Goal: Information Seeking & Learning: Check status

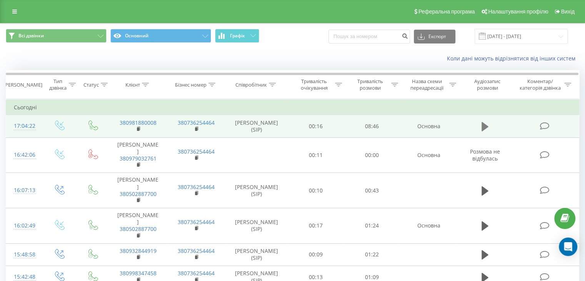
click at [486, 123] on icon at bounding box center [484, 126] width 7 height 11
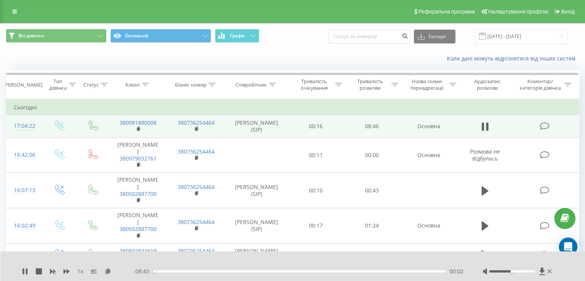
click at [520, 269] on div at bounding box center [518, 271] width 71 height 8
drag, startPoint x: 521, startPoint y: 270, endPoint x: 558, endPoint y: 271, distance: 37.0
click at [558, 272] on div "1 x - 08:42 00:04 00:04" at bounding box center [292, 266] width 585 height 30
click at [175, 269] on div "- 07:46 01:00 01:00" at bounding box center [298, 271] width 330 height 8
click at [25, 272] on icon at bounding box center [25, 271] width 6 height 6
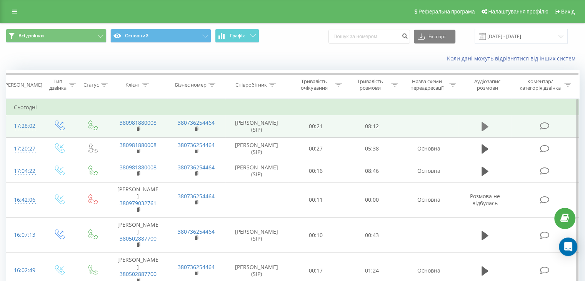
click at [483, 128] on icon at bounding box center [484, 126] width 7 height 9
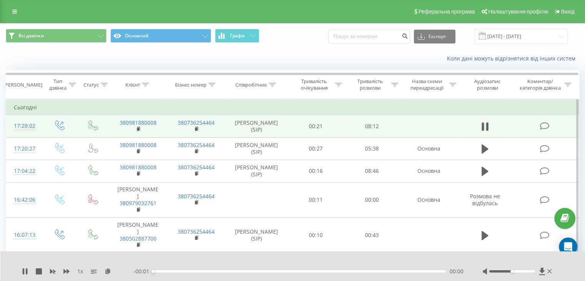
click at [340, 273] on div "- 00:01 00:00 00:00" at bounding box center [298, 271] width 330 height 8
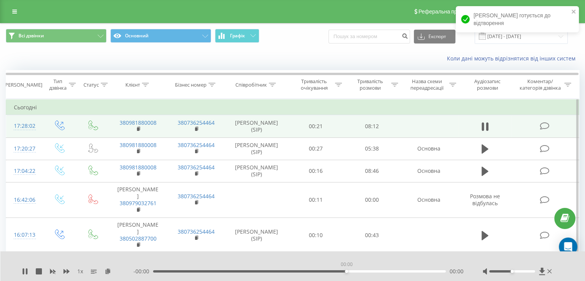
click at [346, 271] on div "00:00" at bounding box center [299, 271] width 293 height 2
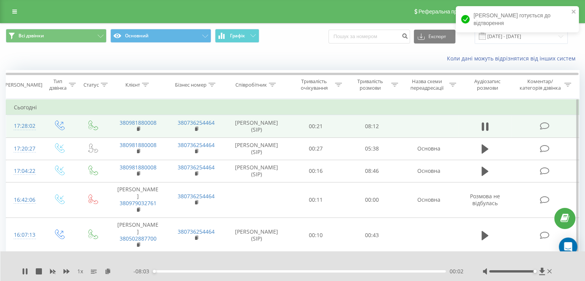
drag, startPoint x: 521, startPoint y: 275, endPoint x: 546, endPoint y: 275, distance: 24.2
click at [546, 275] on div "1 x - 08:03 00:02 00:02" at bounding box center [292, 266] width 585 height 30
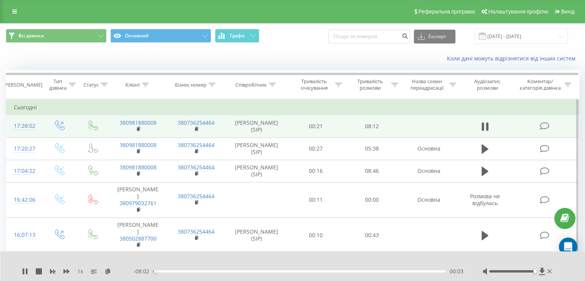
click at [360, 272] on div "00:03" at bounding box center [299, 271] width 293 height 2
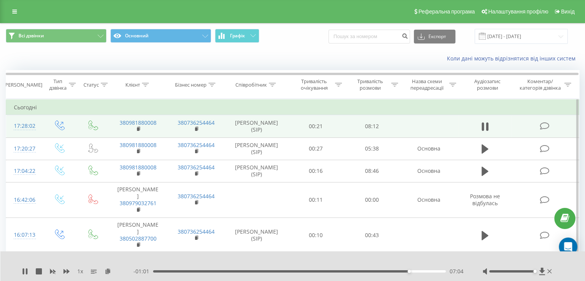
click at [381, 273] on div "- 01:01 07:04 07:04" at bounding box center [298, 271] width 330 height 8
click at [26, 270] on icon at bounding box center [27, 271] width 2 height 6
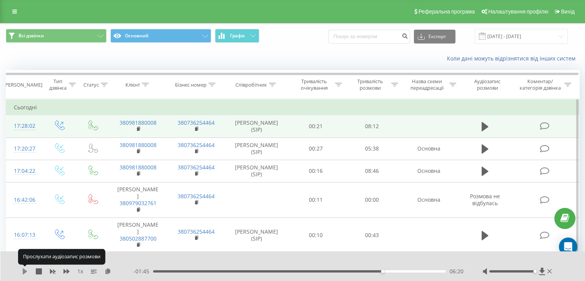
click at [28, 268] on icon at bounding box center [25, 271] width 6 height 6
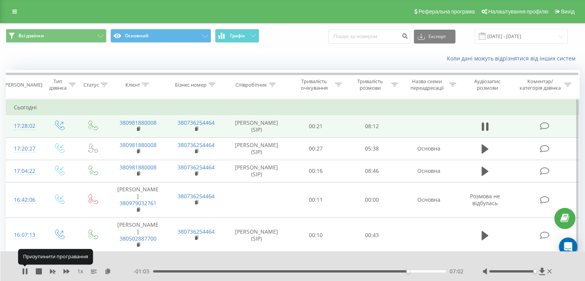
click at [28, 268] on icon at bounding box center [25, 271] width 6 height 6
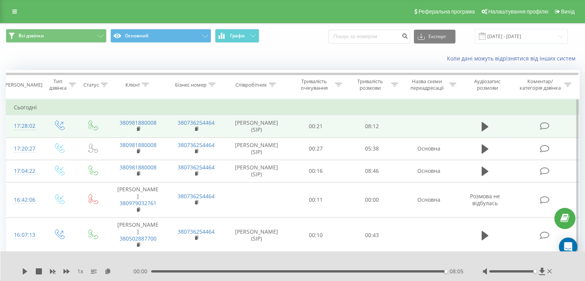
click at [434, 271] on div "08:05" at bounding box center [298, 271] width 295 height 2
click at [20, 273] on div "1 x - 00:19 07:46 07:46" at bounding box center [292, 266] width 585 height 30
click at [26, 271] on icon at bounding box center [25, 271] width 5 height 6
click at [78, 273] on span "1 x" at bounding box center [80, 271] width 6 height 8
click at [81, 270] on span "1 x" at bounding box center [80, 271] width 6 height 8
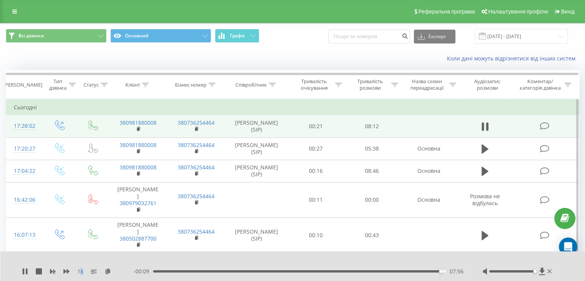
click at [81, 270] on span "1 x" at bounding box center [80, 271] width 6 height 8
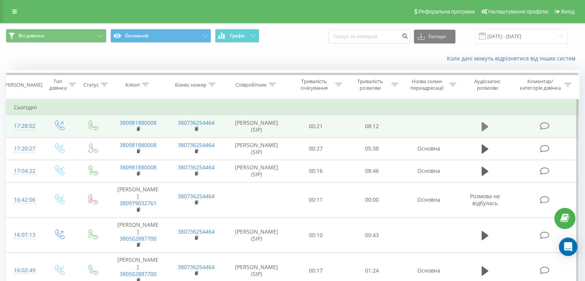
click at [481, 130] on icon at bounding box center [484, 126] width 7 height 11
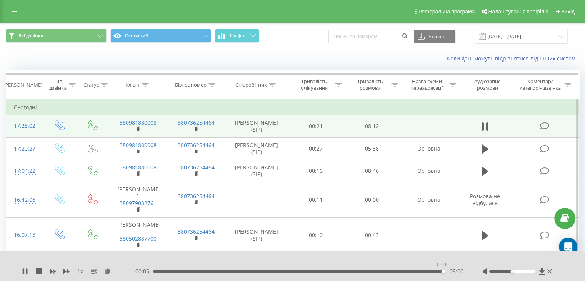
click at [443, 270] on div "08:00" at bounding box center [299, 271] width 293 height 2
click at [439, 272] on div "08:02" at bounding box center [299, 271] width 293 height 2
click at [435, 271] on div "07:56" at bounding box center [299, 271] width 293 height 2
click at [425, 271] on div "07:48" at bounding box center [299, 271] width 293 height 2
click at [414, 271] on div "07:34" at bounding box center [299, 271] width 293 height 2
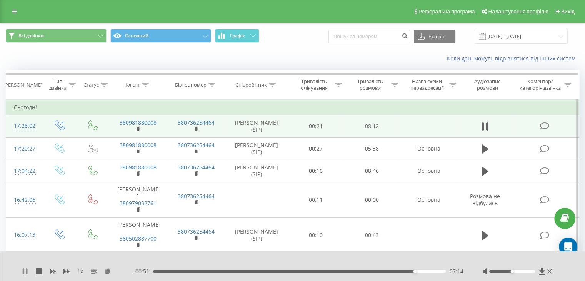
click at [22, 271] on icon at bounding box center [25, 271] width 6 height 6
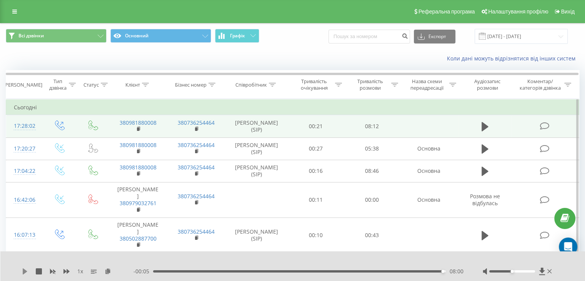
click at [23, 271] on icon at bounding box center [25, 271] width 5 height 6
click at [430, 270] on div "07:40" at bounding box center [299, 271] width 293 height 2
click at [426, 270] on div "07:41" at bounding box center [299, 271] width 293 height 2
click at [80, 271] on span "1 x" at bounding box center [80, 271] width 6 height 8
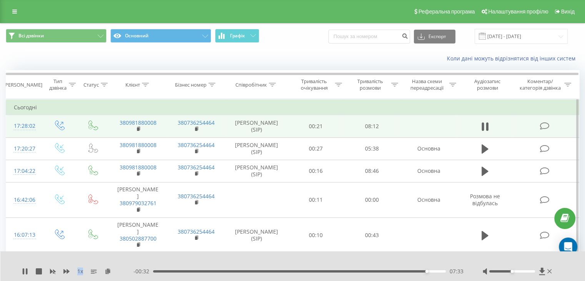
click at [80, 271] on span "1 x" at bounding box center [80, 271] width 6 height 8
click at [91, 270] on icon at bounding box center [94, 271] width 6 height 6
click at [95, 271] on line at bounding box center [94, 271] width 5 height 4
click at [95, 271] on rect at bounding box center [93, 271] width 4 height 1
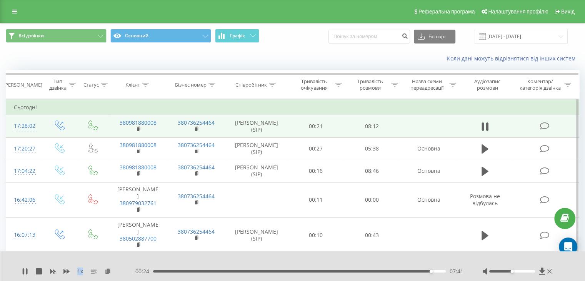
click at [80, 272] on span "1 x" at bounding box center [80, 271] width 6 height 8
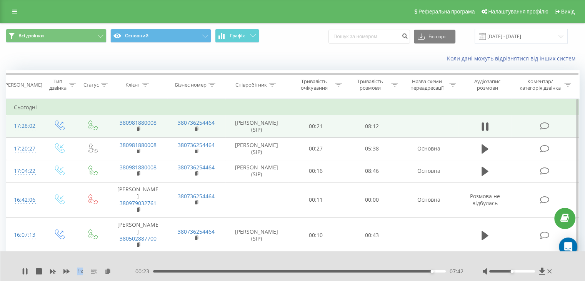
click at [80, 272] on span "1 x" at bounding box center [80, 271] width 6 height 8
drag, startPoint x: 432, startPoint y: 270, endPoint x: 411, endPoint y: 276, distance: 22.3
click at [410, 276] on div "1 x - 00:59 07:06 07:06" at bounding box center [292, 266] width 585 height 30
click at [82, 260] on div at bounding box center [287, 261] width 425 height 8
click at [80, 267] on span "1 x" at bounding box center [80, 271] width 6 height 8
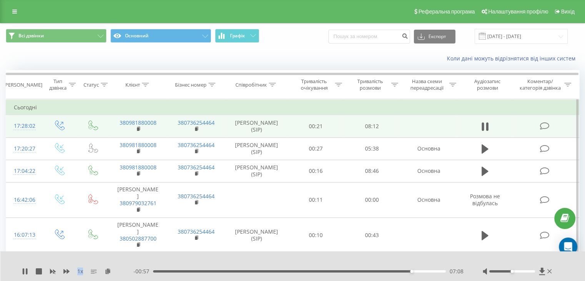
click at [80, 267] on span "1 x" at bounding box center [80, 271] width 6 height 8
click at [163, 262] on div at bounding box center [287, 261] width 425 height 8
click at [326, 125] on td "00:21" at bounding box center [316, 126] width 56 height 22
click at [548, 127] on icon at bounding box center [544, 126] width 10 height 8
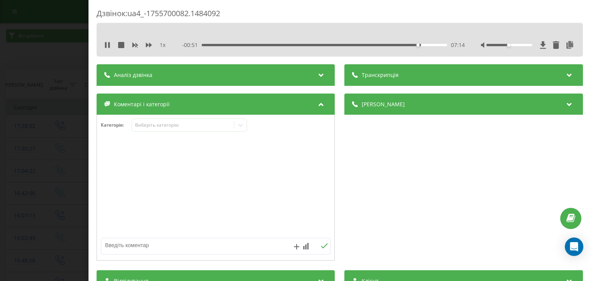
click at [214, 78] on div "Аналіз дзвінка" at bounding box center [216, 75] width 238 height 22
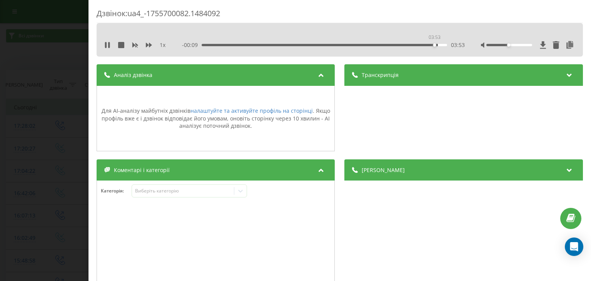
click at [434, 45] on div "03:53" at bounding box center [324, 45] width 245 height 2
click at [440, 45] on div "03:55" at bounding box center [324, 45] width 245 height 2
click at [54, 119] on div "Дзвінок : ua4_-1755700082.1484092 1 x - 00:00 04:03 04:03 Транскрипція Для AI-а…" at bounding box center [295, 140] width 591 height 281
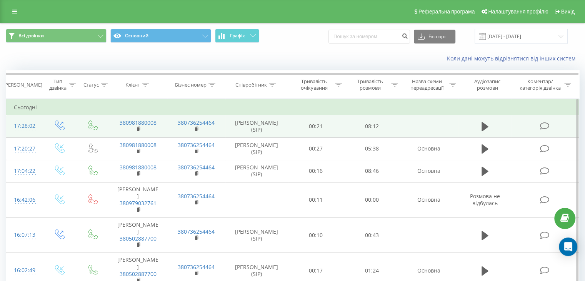
click at [547, 124] on icon at bounding box center [544, 126] width 10 height 8
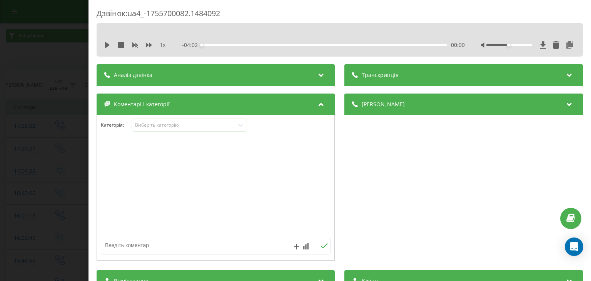
click at [437, 44] on div "00:00" at bounding box center [324, 45] width 245 height 2
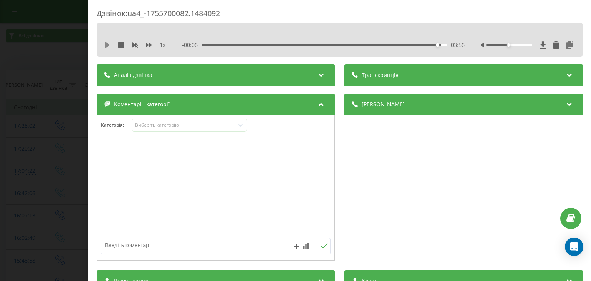
click at [110, 46] on icon at bounding box center [107, 45] width 6 height 6
click at [427, 45] on div "04:01" at bounding box center [324, 45] width 245 height 2
click at [421, 46] on div "03:49" at bounding box center [324, 45] width 245 height 2
click at [105, 46] on icon at bounding box center [107, 45] width 6 height 6
click at [64, 65] on div "Дзвінок : ua4_-1755700082.1484092 1 x - 00:19 03:44 03:44 Транскрипція Для AI-а…" at bounding box center [295, 140] width 591 height 281
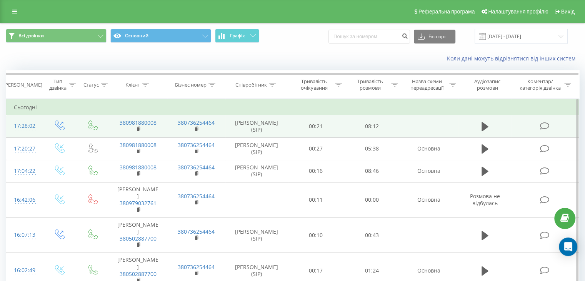
click at [544, 125] on icon at bounding box center [544, 126] width 10 height 8
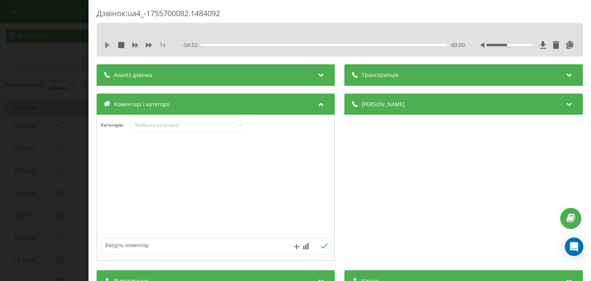
click at [105, 42] on icon at bounding box center [107, 45] width 6 height 6
click at [347, 44] on div "00:02" at bounding box center [324, 45] width 245 height 2
click at [376, 44] on div "02:29" at bounding box center [324, 45] width 245 height 2
click at [106, 43] on icon at bounding box center [106, 45] width 2 height 6
click at [55, 72] on div "Дзвінок : ua4_-1755700082.1484092 1 x - 01:02 03:00 03:00 Транскрипція Для AI-а…" at bounding box center [295, 140] width 591 height 281
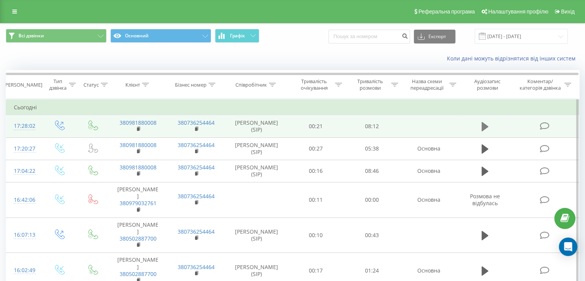
click at [489, 124] on button at bounding box center [485, 127] width 12 height 12
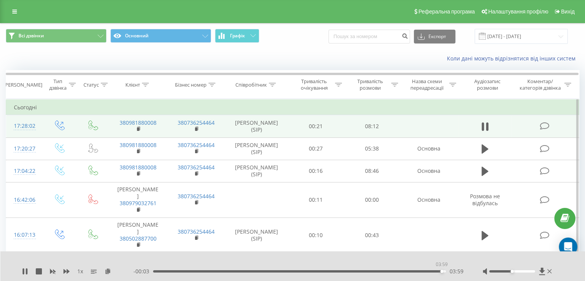
click at [441, 272] on div "03:59" at bounding box center [299, 271] width 293 height 2
click at [437, 271] on div "03:56" at bounding box center [299, 271] width 293 height 2
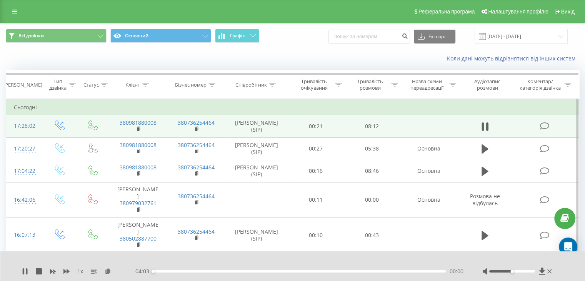
click at [434, 271] on div "00:00" at bounding box center [299, 271] width 293 height 2
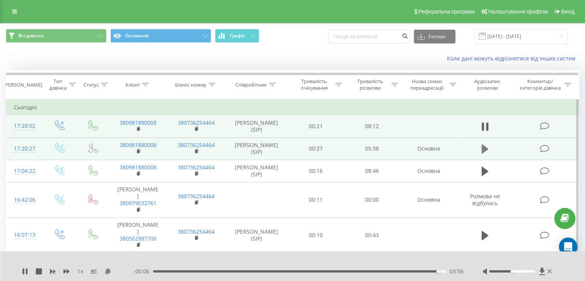
click at [481, 150] on icon at bounding box center [484, 148] width 7 height 9
click at [432, 271] on div "05:23" at bounding box center [299, 271] width 293 height 2
click at [434, 272] on div "05:26" at bounding box center [299, 271] width 293 height 2
click at [486, 127] on icon at bounding box center [484, 126] width 7 height 9
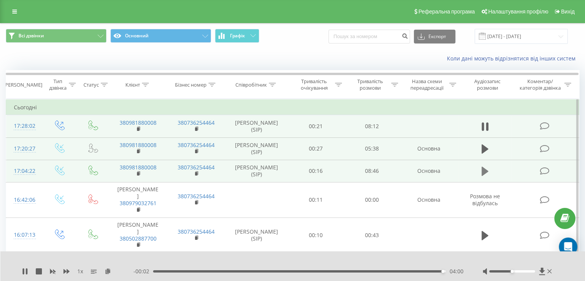
click at [486, 172] on icon at bounding box center [484, 171] width 7 height 11
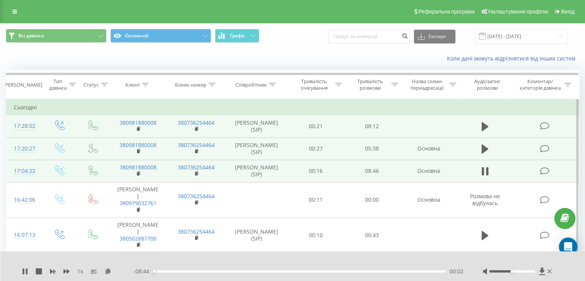
click at [434, 271] on div "00:02" at bounding box center [299, 271] width 293 height 2
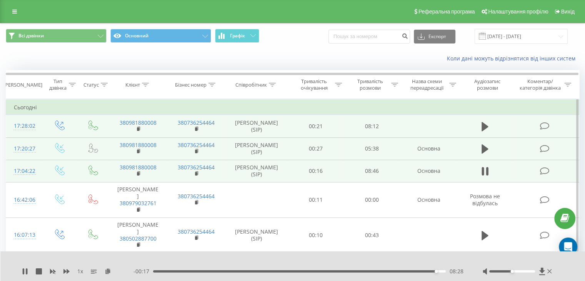
click at [440, 271] on div "08:28" at bounding box center [299, 271] width 293 height 2
click at [483, 150] on icon at bounding box center [484, 148] width 7 height 9
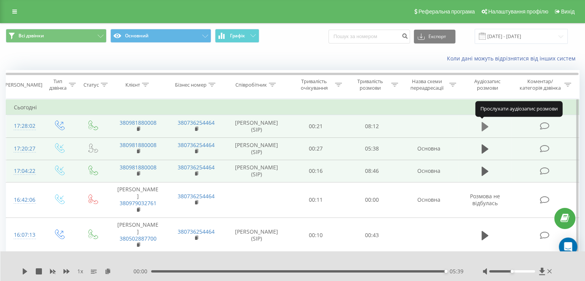
click at [483, 129] on icon at bounding box center [484, 126] width 7 height 9
click at [432, 270] on div "04:02" at bounding box center [299, 271] width 293 height 2
click at [441, 270] on div "03:59" at bounding box center [299, 271] width 293 height 2
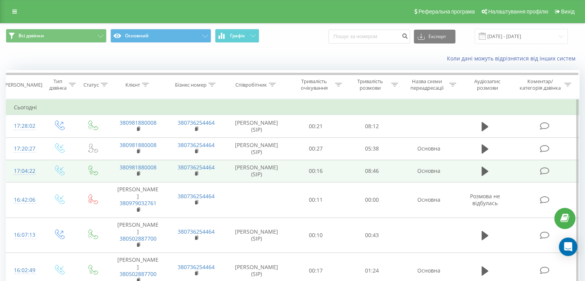
click at [547, 173] on icon at bounding box center [544, 171] width 10 height 8
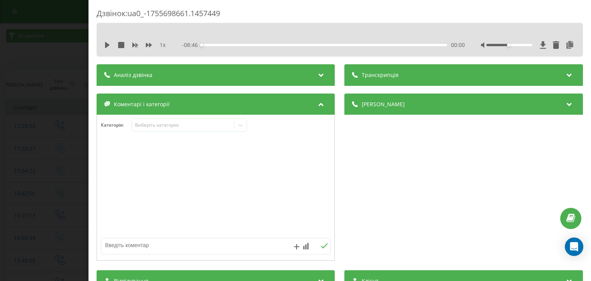
click at [268, 80] on div "Аналіз дзвінка" at bounding box center [216, 75] width 238 height 22
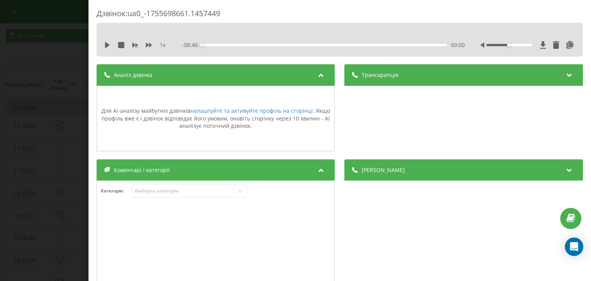
click at [268, 80] on div "Аналіз дзвінка" at bounding box center [216, 75] width 238 height 22
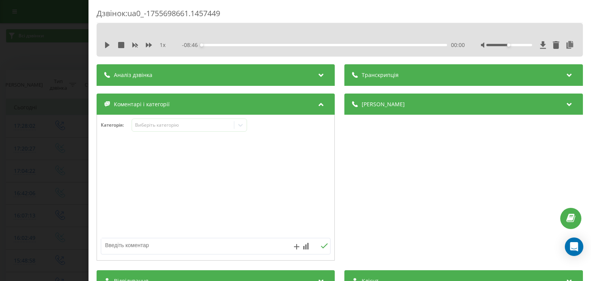
click at [63, 96] on div "Дзвінок : ua0_-1755698661.1457449 1 x - 08:46 00:00 00:00 Транскрипція Для AI-а…" at bounding box center [295, 140] width 591 height 281
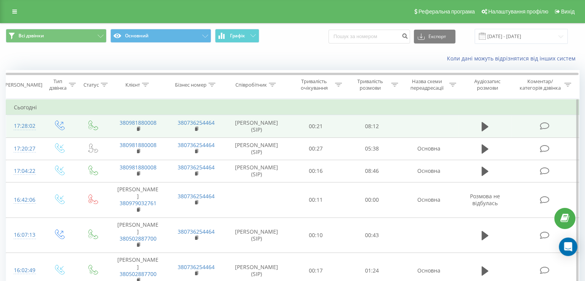
click at [541, 127] on icon at bounding box center [544, 126] width 10 height 8
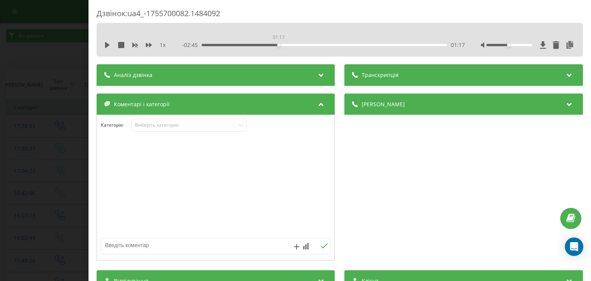
click at [278, 45] on div "01:17" at bounding box center [324, 45] width 245 height 2
click at [409, 44] on div "03:28" at bounding box center [324, 45] width 245 height 2
click at [72, 79] on div "Дзвінок : ua4_-1755700082.1484092 1 x - 04:02 00:00 00:00 Транскрипція Для AI-а…" at bounding box center [295, 140] width 591 height 281
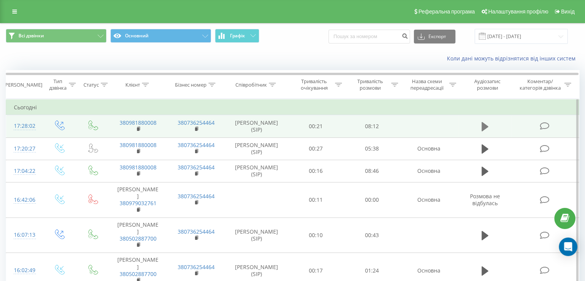
click at [482, 122] on icon at bounding box center [484, 126] width 7 height 9
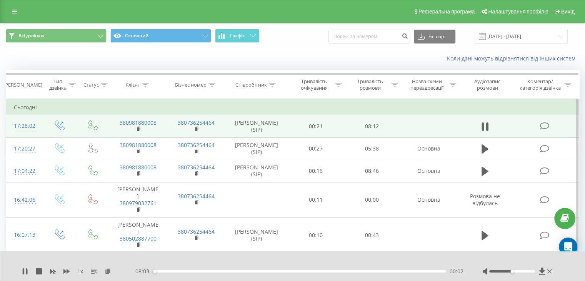
click at [437, 271] on div "00:02" at bounding box center [299, 271] width 293 height 2
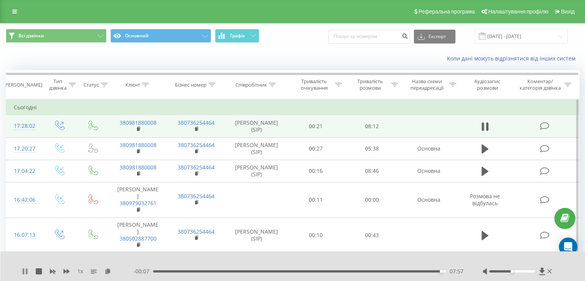
click at [25, 271] on icon at bounding box center [25, 271] width 6 height 6
click at [428, 272] on div "07:35" at bounding box center [299, 271] width 293 height 2
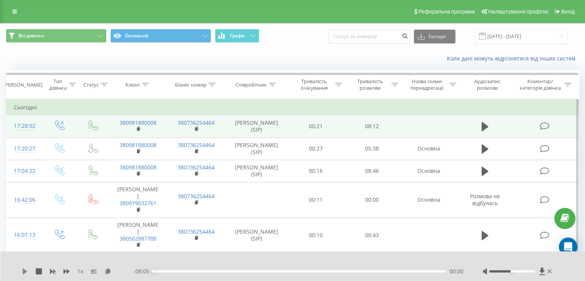
click at [23, 273] on icon at bounding box center [25, 271] width 5 height 6
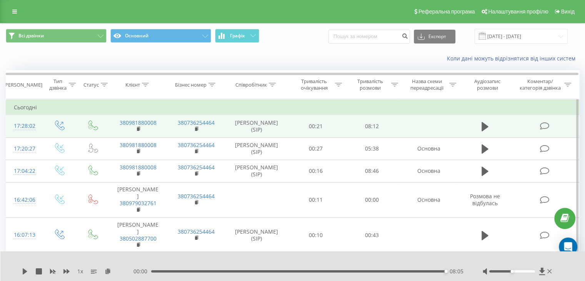
click at [426, 271] on div "08:05" at bounding box center [298, 271] width 295 height 2
click at [421, 272] on div "07:24" at bounding box center [299, 271] width 293 height 2
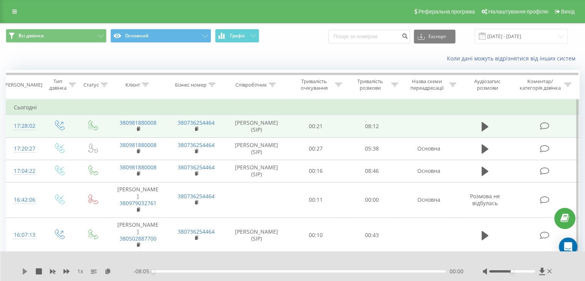
click at [25, 273] on icon at bounding box center [25, 271] width 5 height 6
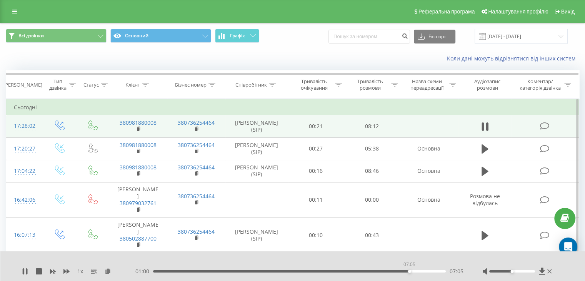
click at [409, 270] on div "07:05" at bounding box center [299, 271] width 293 height 2
drag, startPoint x: 526, startPoint y: 271, endPoint x: 546, endPoint y: 277, distance: 21.5
click at [546, 277] on div "1 x - 00:59 07:06 07:06" at bounding box center [292, 266] width 585 height 30
click at [23, 270] on icon at bounding box center [24, 271] width 2 height 6
